Goal: Navigation & Orientation: Find specific page/section

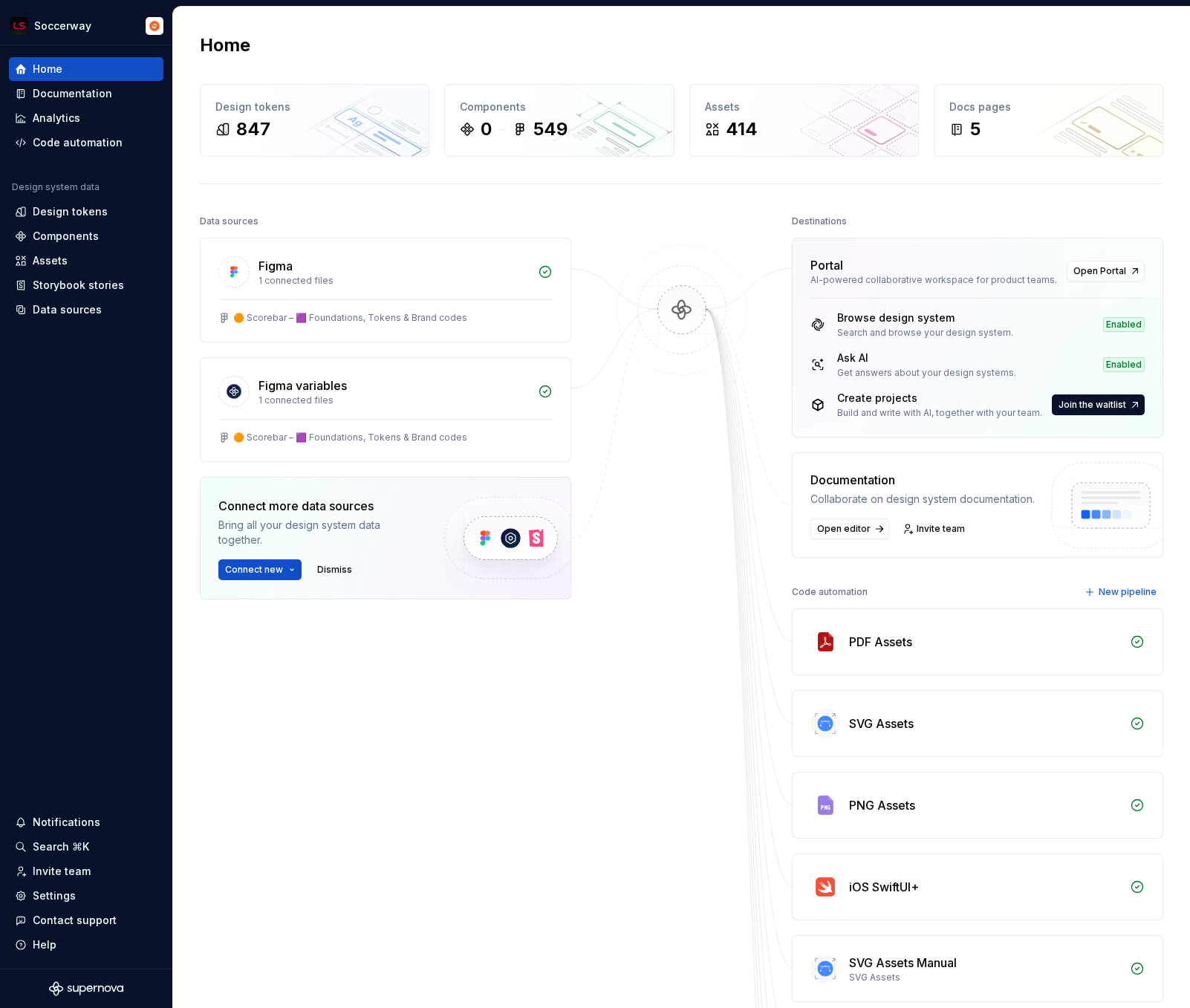
click at [727, 557] on div at bounding box center [682, 810] width 148 height 1200
click at [536, 678] on div "Data sources Figma 1 connected files 🟠 Scorebar – 🟪 Foundations, Tokens & Brand…" at bounding box center [385, 513] width 372 height 604
click at [270, 130] on div "847" at bounding box center [315, 129] width 198 height 24
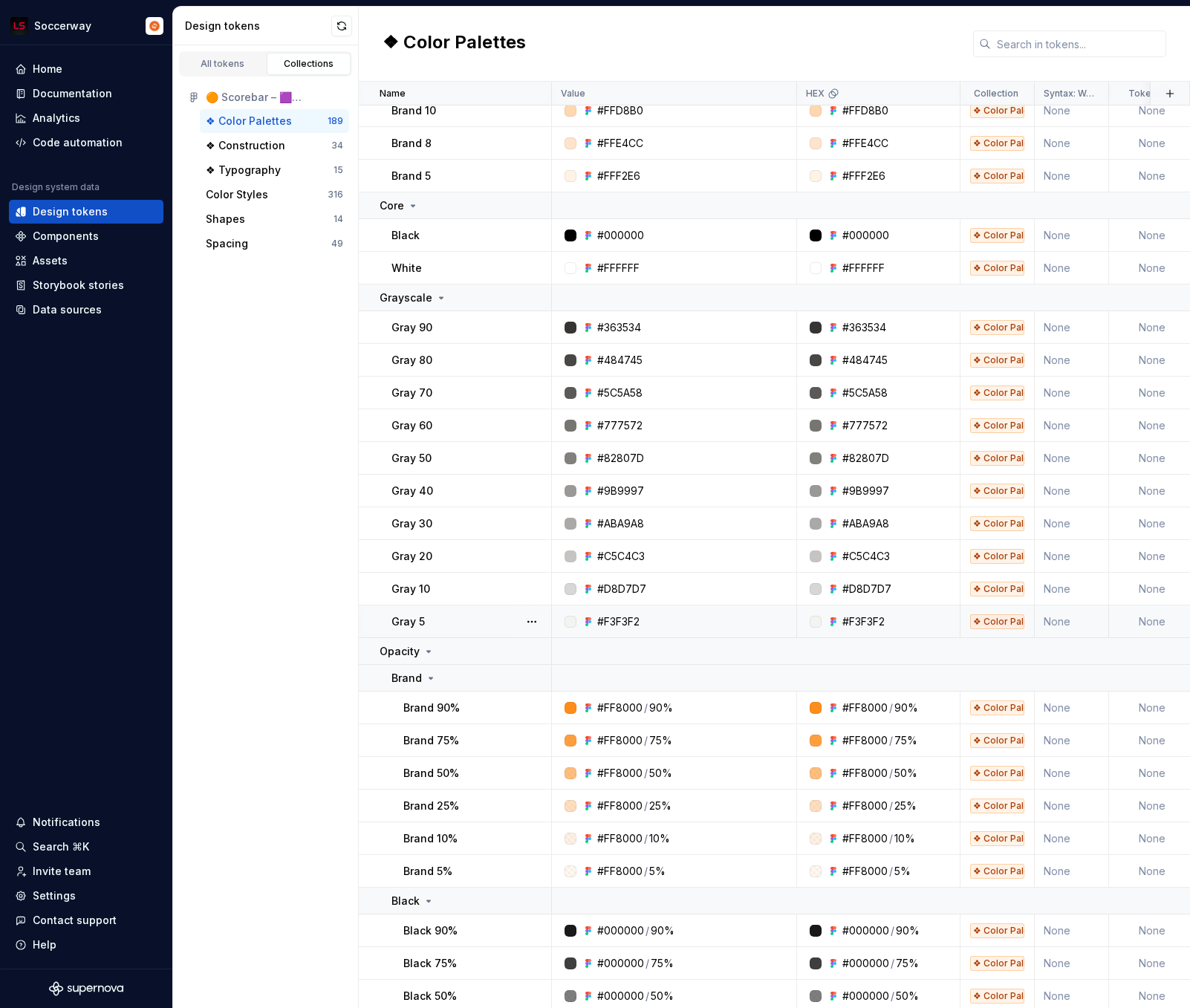
scroll to position [790, 0]
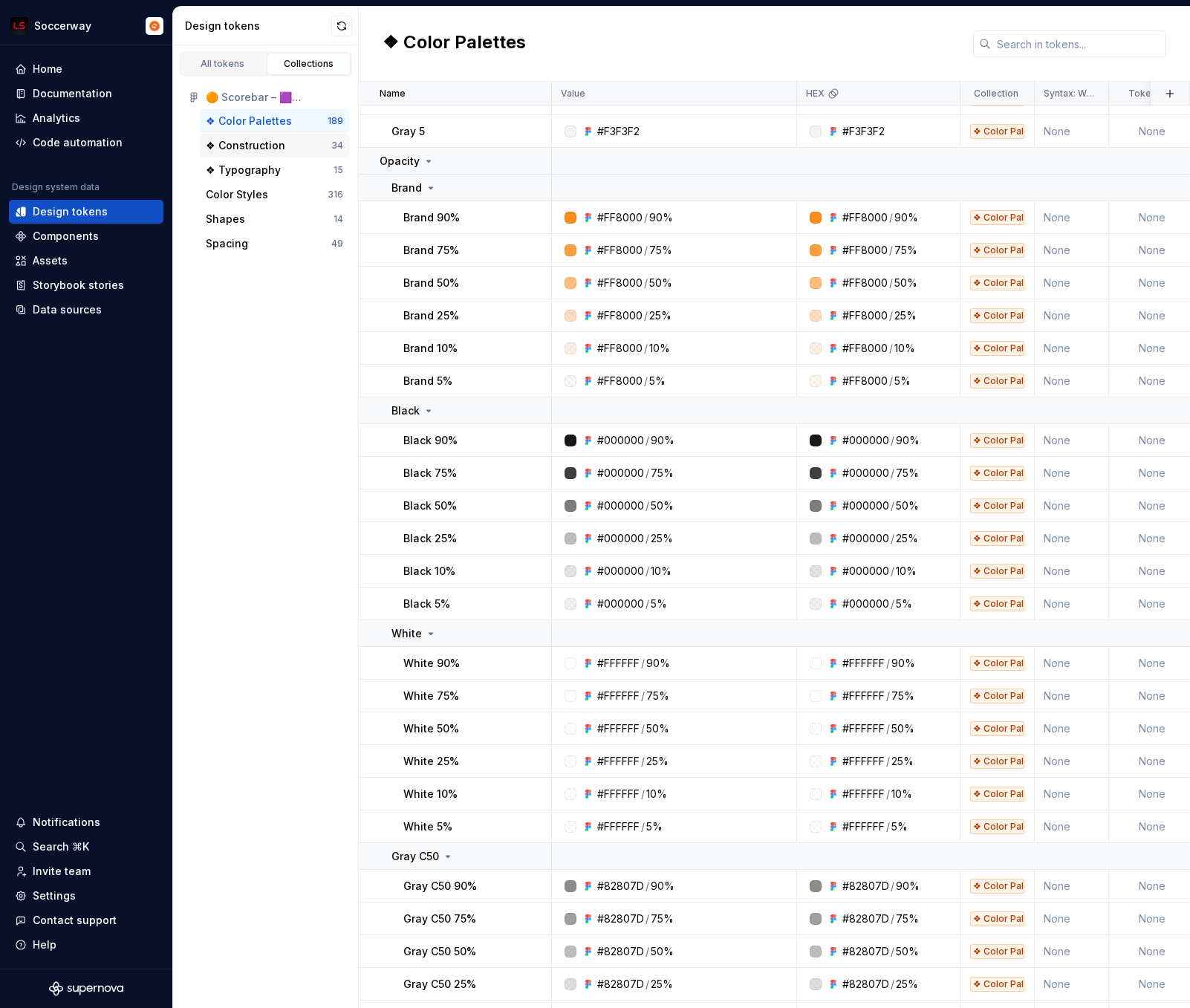
click at [274, 148] on div "❖ Construction" at bounding box center [245, 145] width 80 height 15
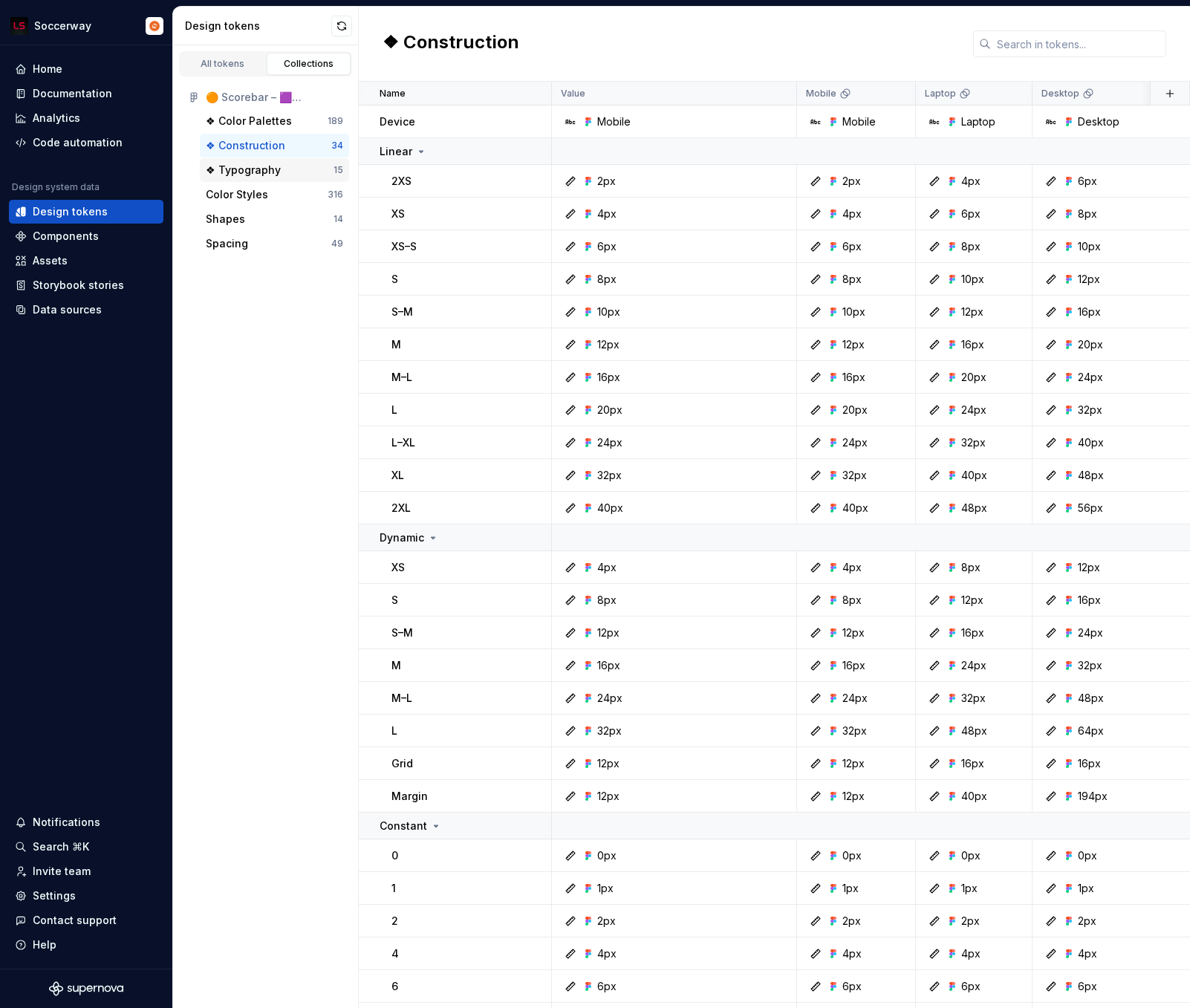
click at [264, 174] on div "❖ Typography" at bounding box center [243, 170] width 75 height 15
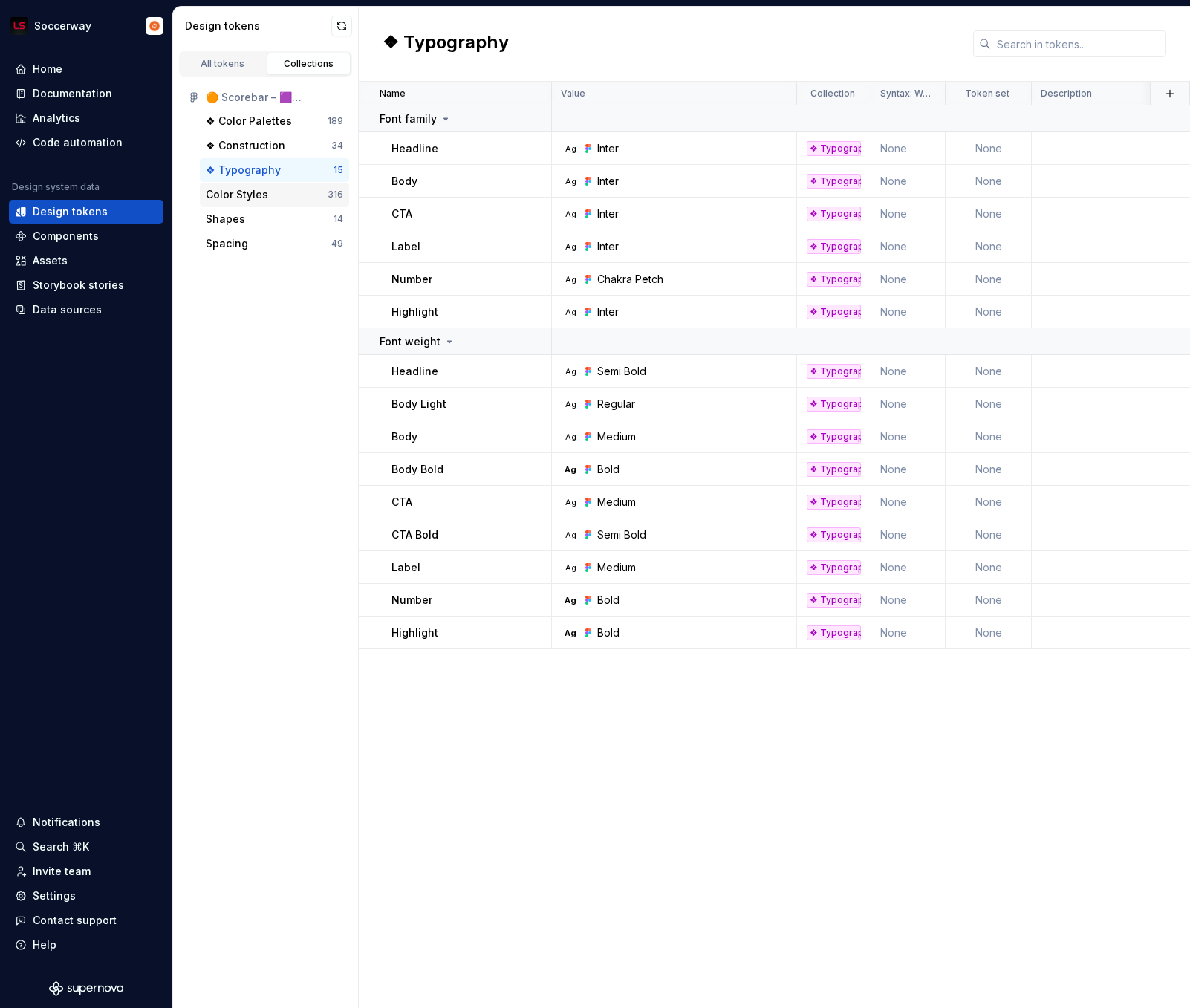
click at [257, 194] on div "Color Styles" at bounding box center [237, 194] width 62 height 15
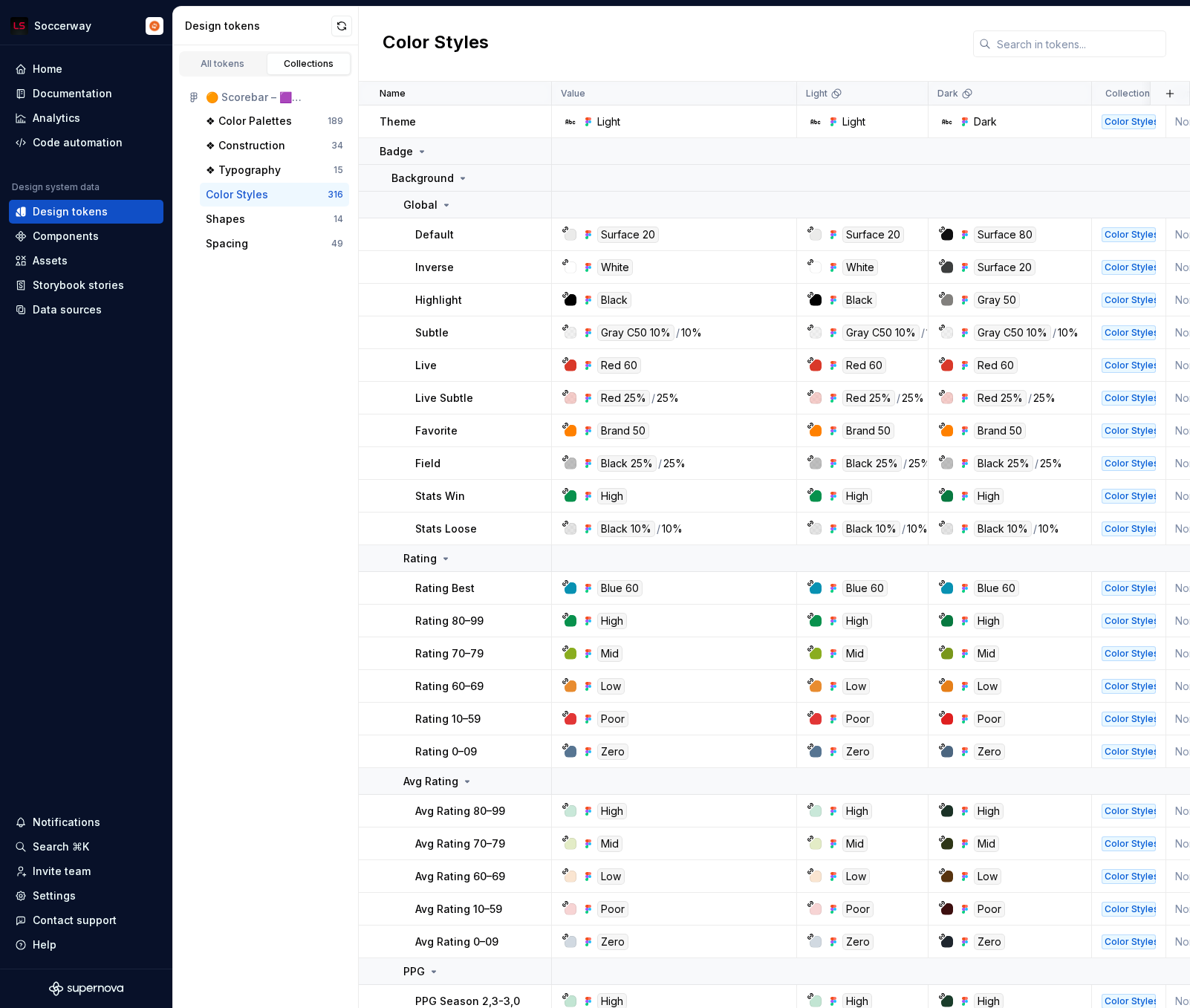
click at [281, 307] on div "All tokens Collections 🟠 Scorebar – 🟪 Foundations, Tokens & Brand codes ❖ Color…" at bounding box center [266, 527] width 185 height 963
click at [281, 222] on div "Shapes" at bounding box center [270, 219] width 128 height 15
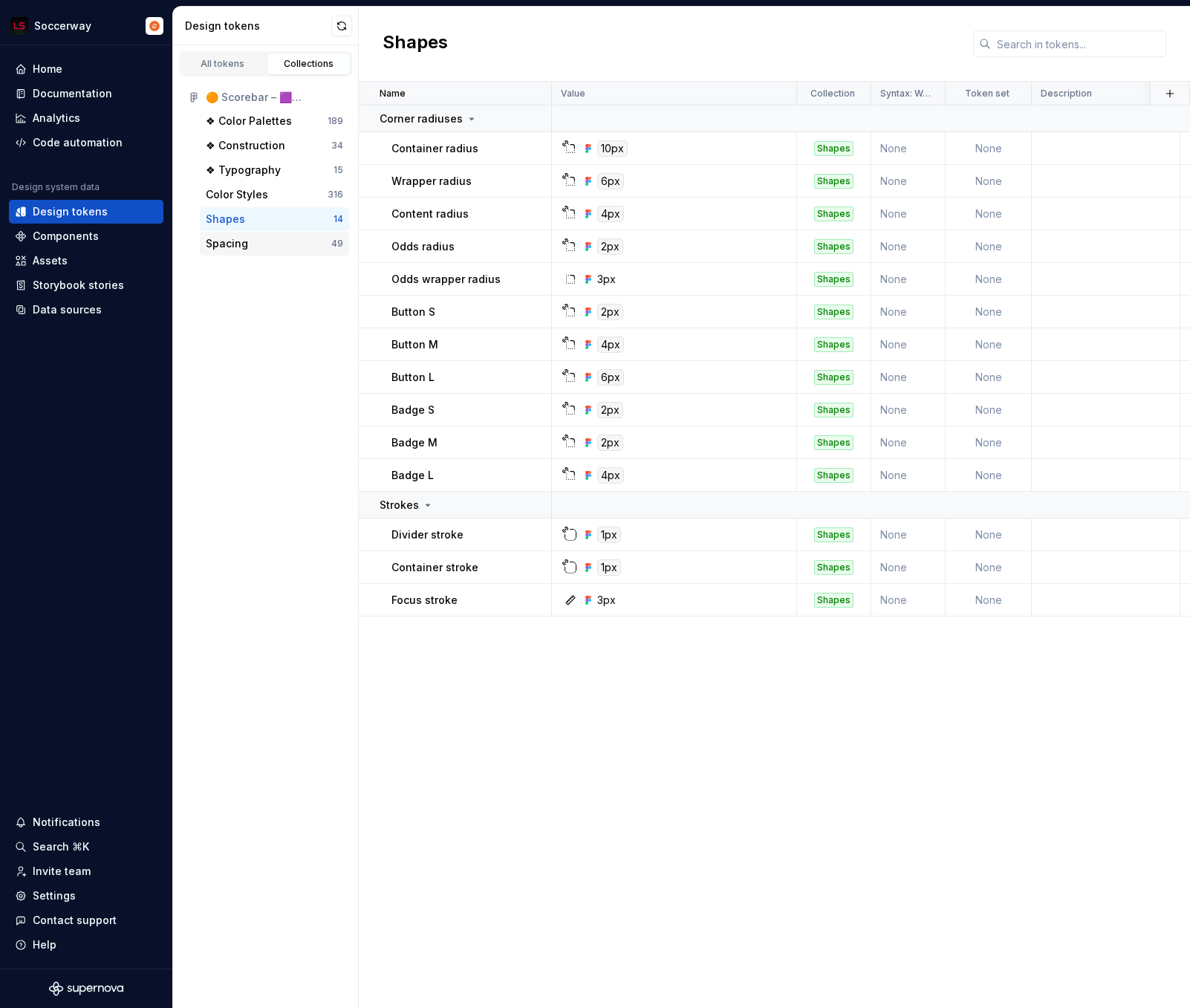
click at [271, 244] on div "Spacing" at bounding box center [268, 244] width 125 height 15
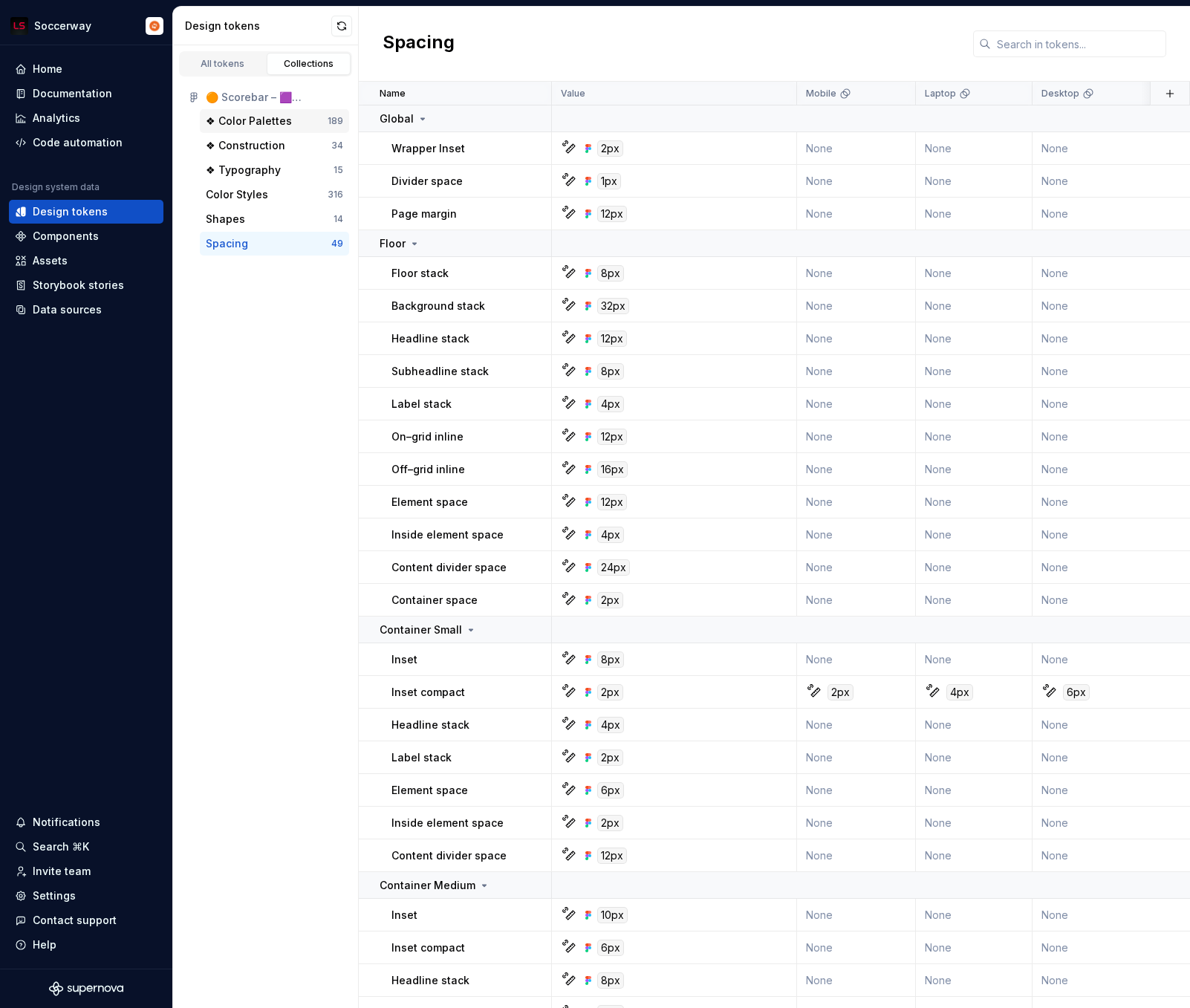
click at [272, 126] on div "❖ Color Palettes" at bounding box center [248, 121] width 86 height 15
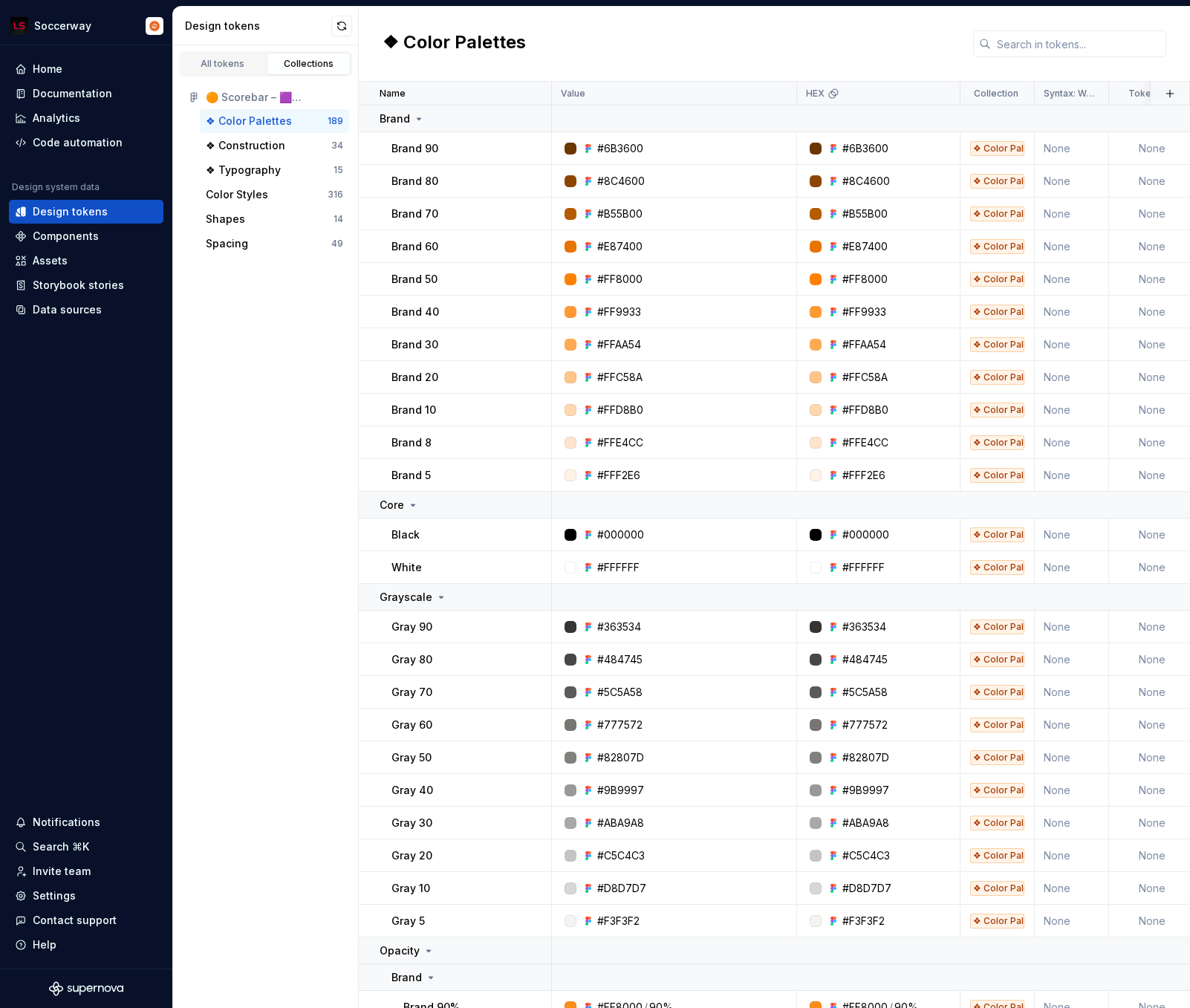
click at [321, 411] on div "All tokens Collections 🟠 Scorebar – 🟪 Foundations, Tokens & Brand codes ❖ Color…" at bounding box center [266, 527] width 185 height 963
click at [67, 71] on div "Home" at bounding box center [86, 69] width 143 height 15
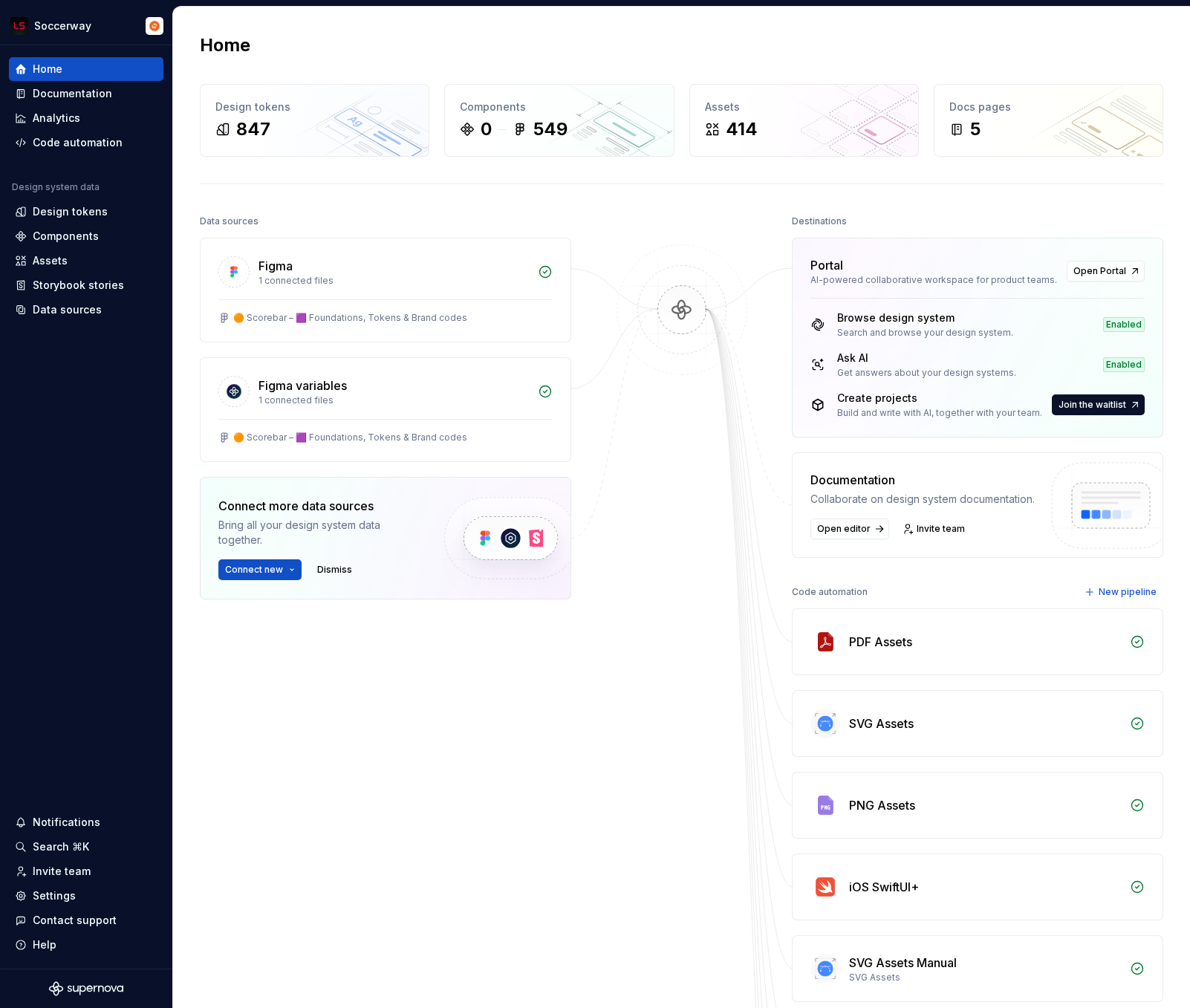
click at [682, 238] on div at bounding box center [682, 810] width 148 height 1200
